Goal: Navigation & Orientation: Go to known website

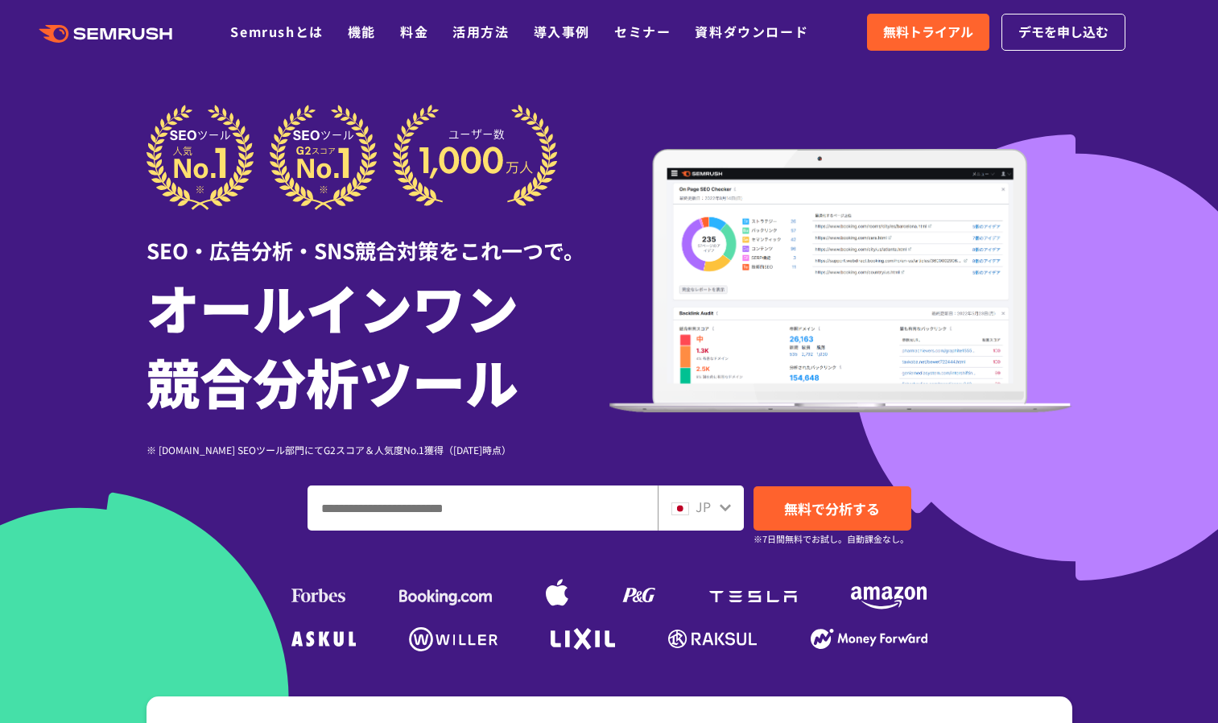
click at [1128, 411] on div at bounding box center [609, 449] width 1218 height 898
click at [568, 516] on input "ドメイン、キーワードまたはURLを入力してください" at bounding box center [482, 507] width 349 height 43
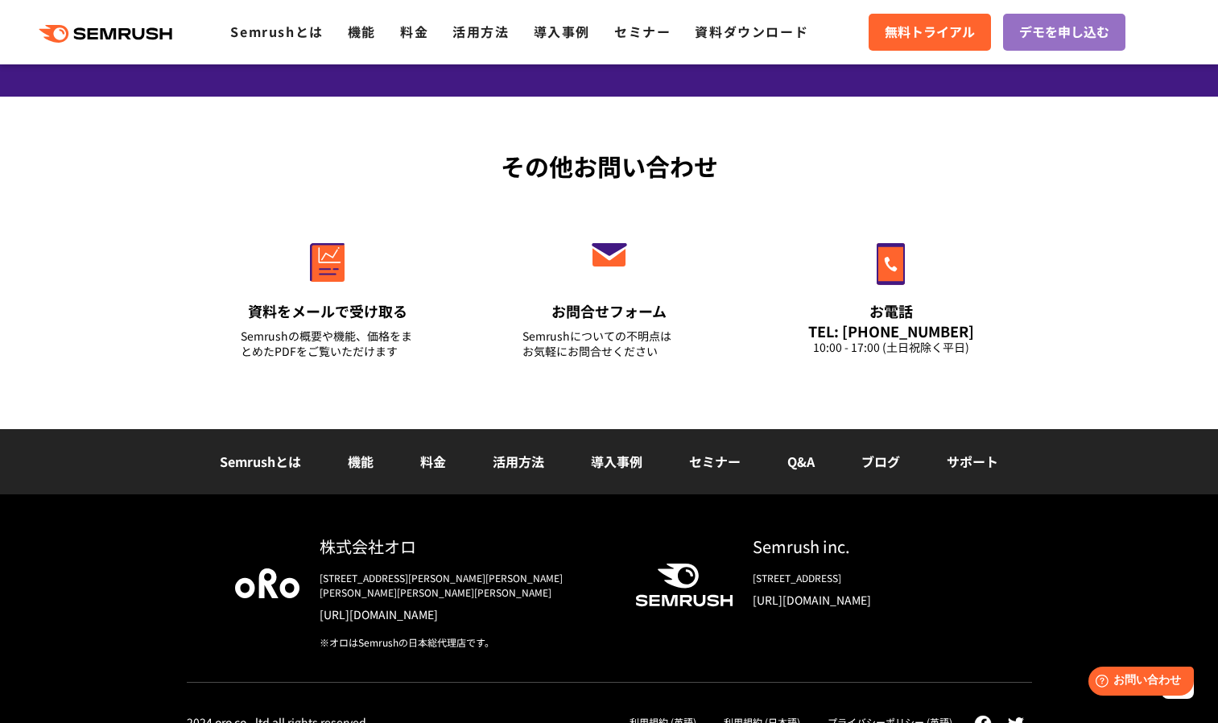
scroll to position [5645, 0]
